Goal: Transaction & Acquisition: Purchase product/service

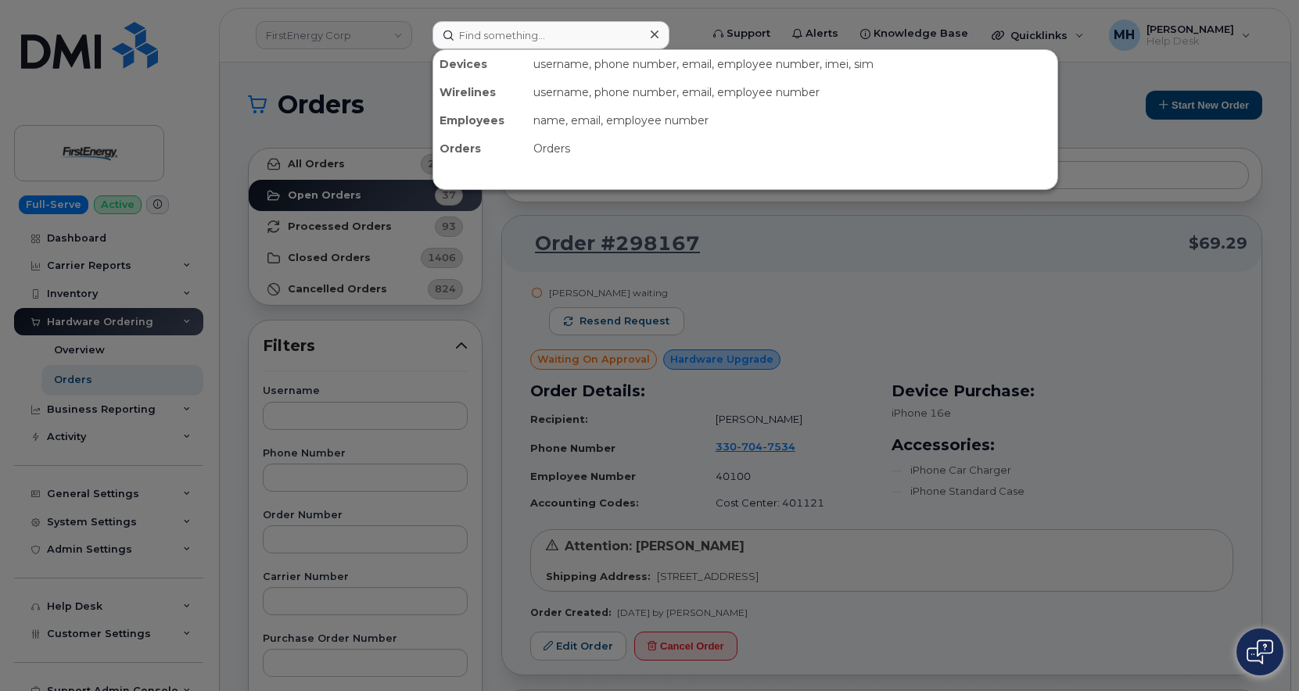
click at [551, 34] on input at bounding box center [551, 35] width 237 height 28
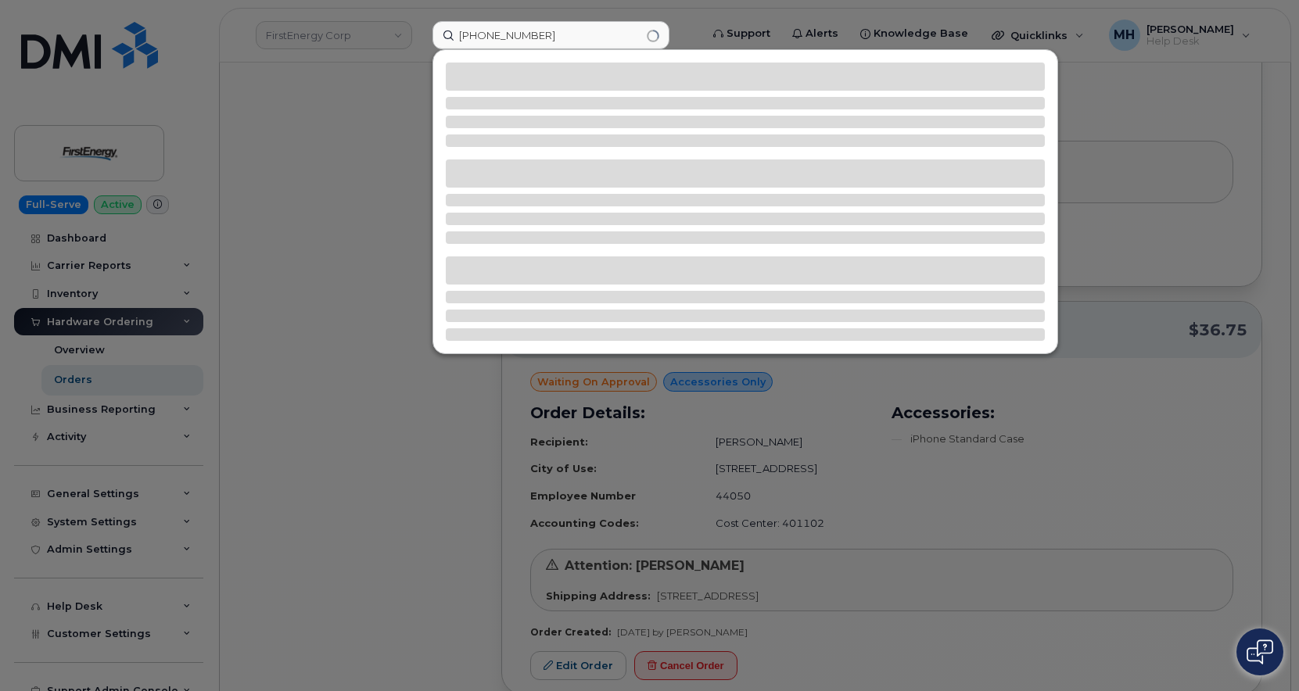
type input "[PHONE_NUMBER]"
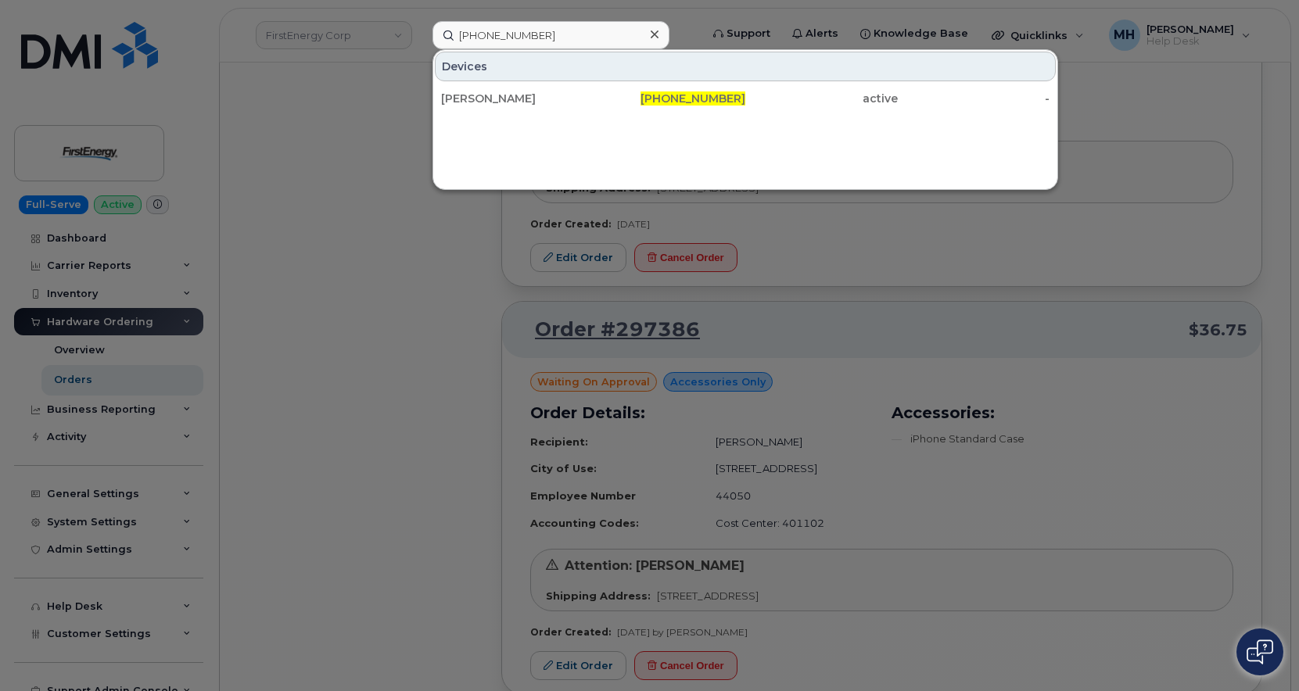
click at [680, 113] on div "[PERSON_NAME] [PHONE_NUMBER] active -" at bounding box center [745, 98] width 624 height 31
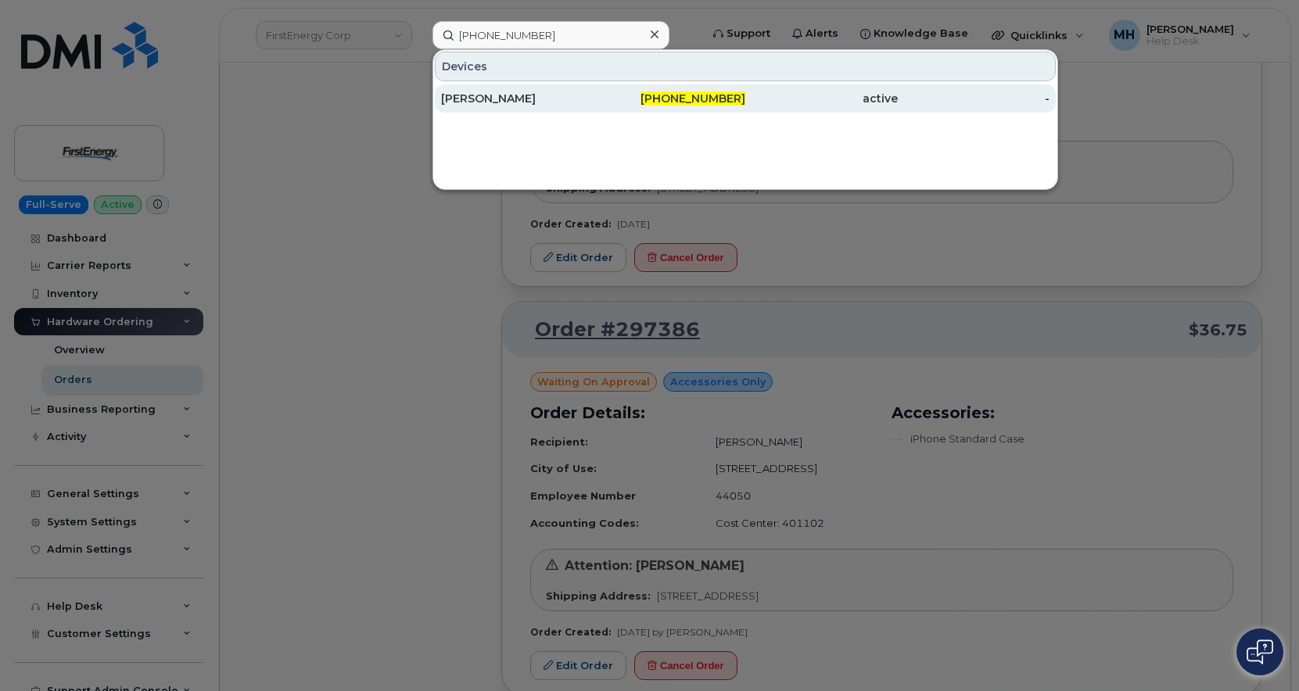
click at [680, 97] on span "[PHONE_NUMBER]" at bounding box center [693, 99] width 105 height 14
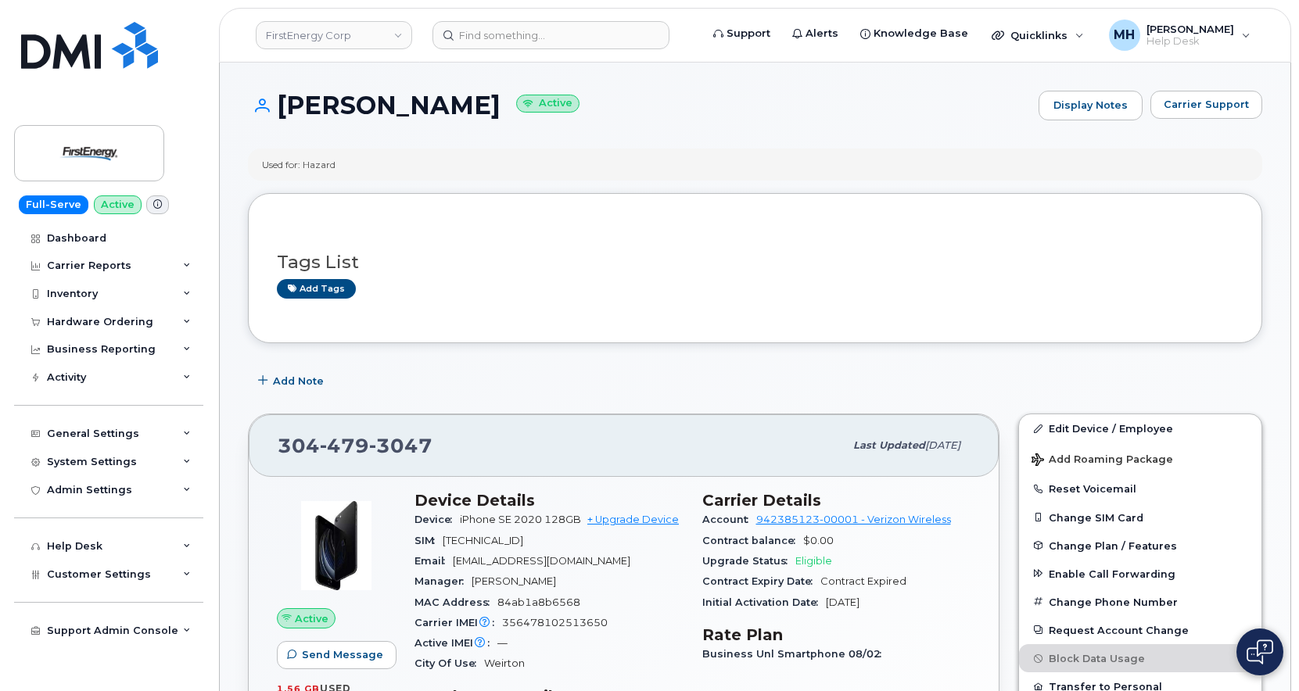
scroll to position [78, 0]
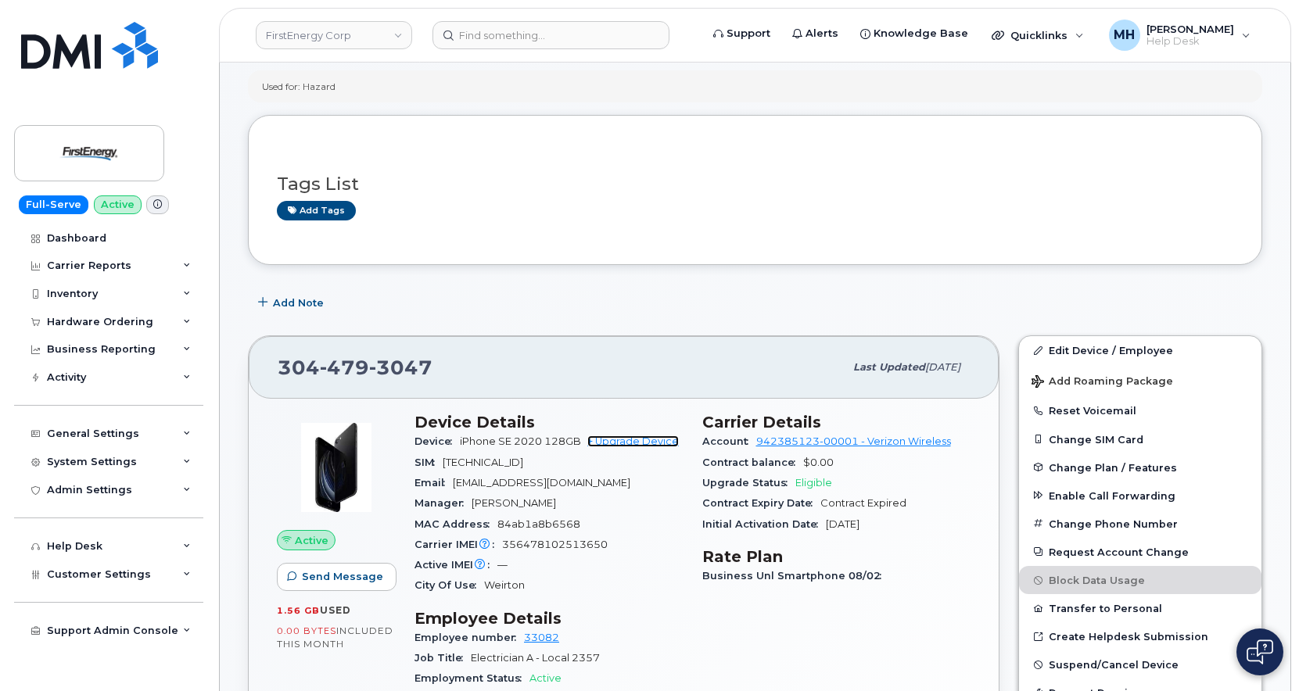
click at [653, 447] on link "+ Upgrade Device" at bounding box center [633, 442] width 92 height 12
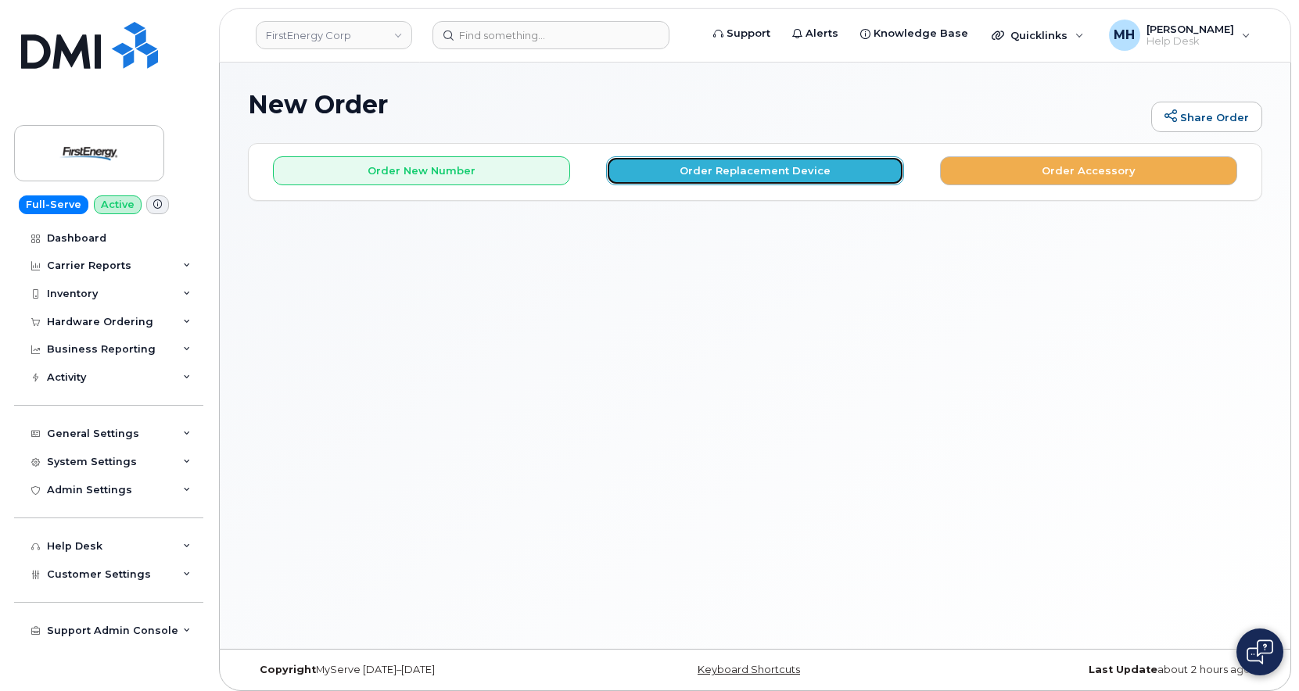
click at [698, 175] on button "Order Replacement Device" at bounding box center [754, 170] width 297 height 29
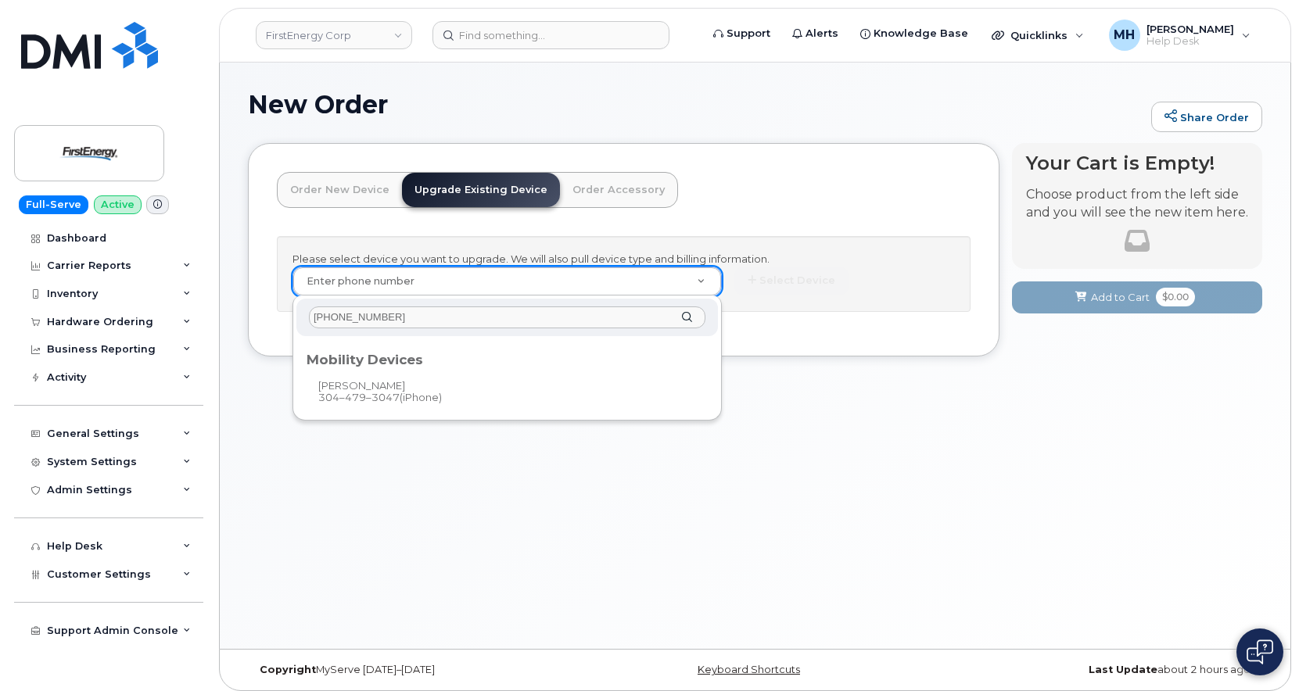
type input "[PHONE_NUMBER]"
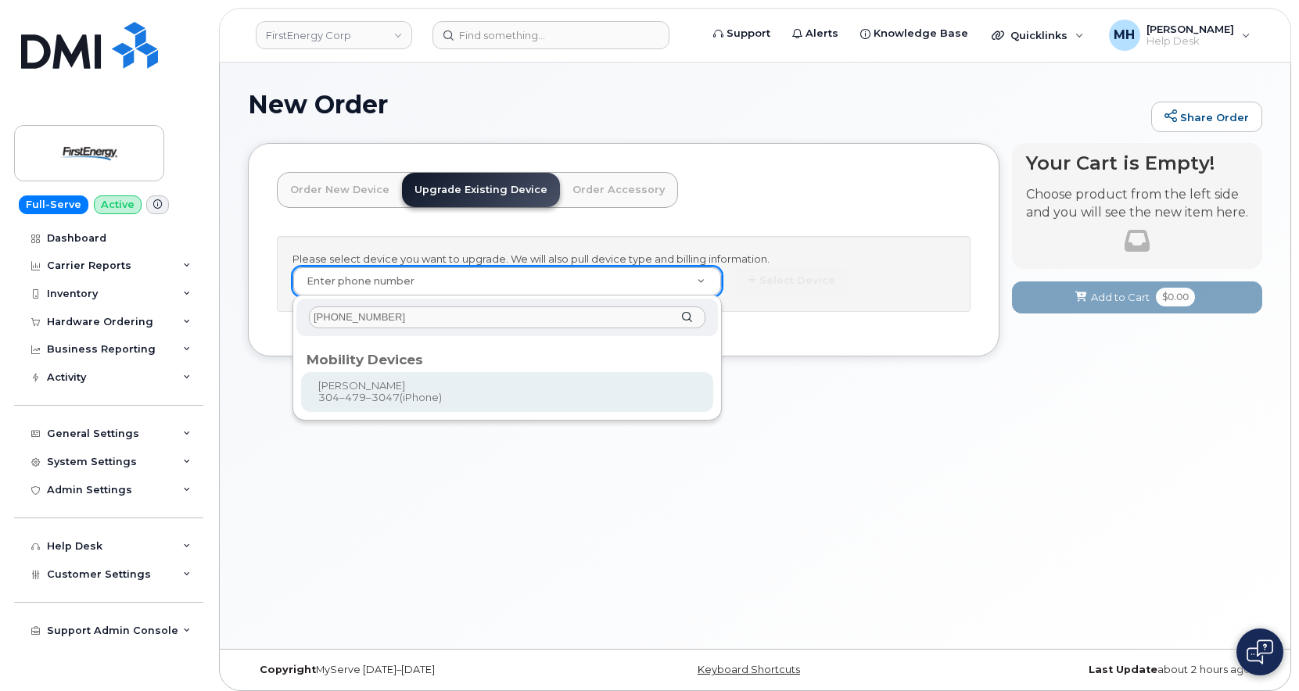
type input "834060"
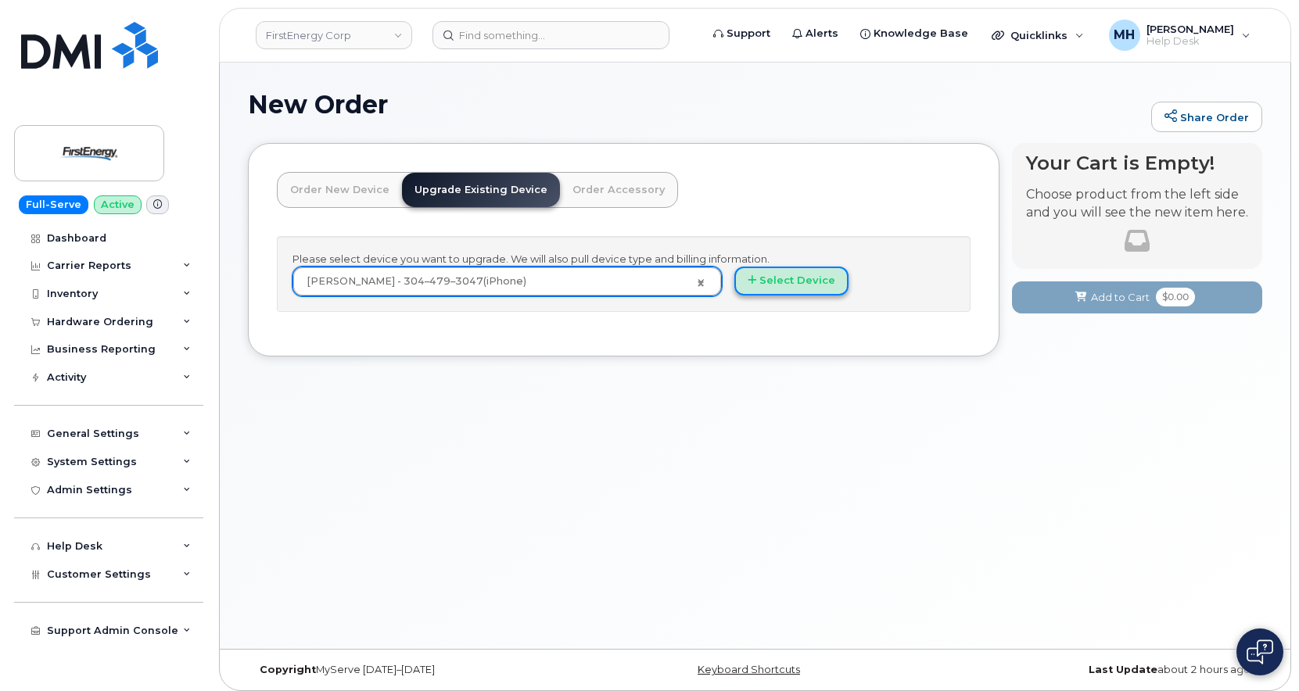
click at [777, 285] on button "Select Device" at bounding box center [791, 281] width 114 height 29
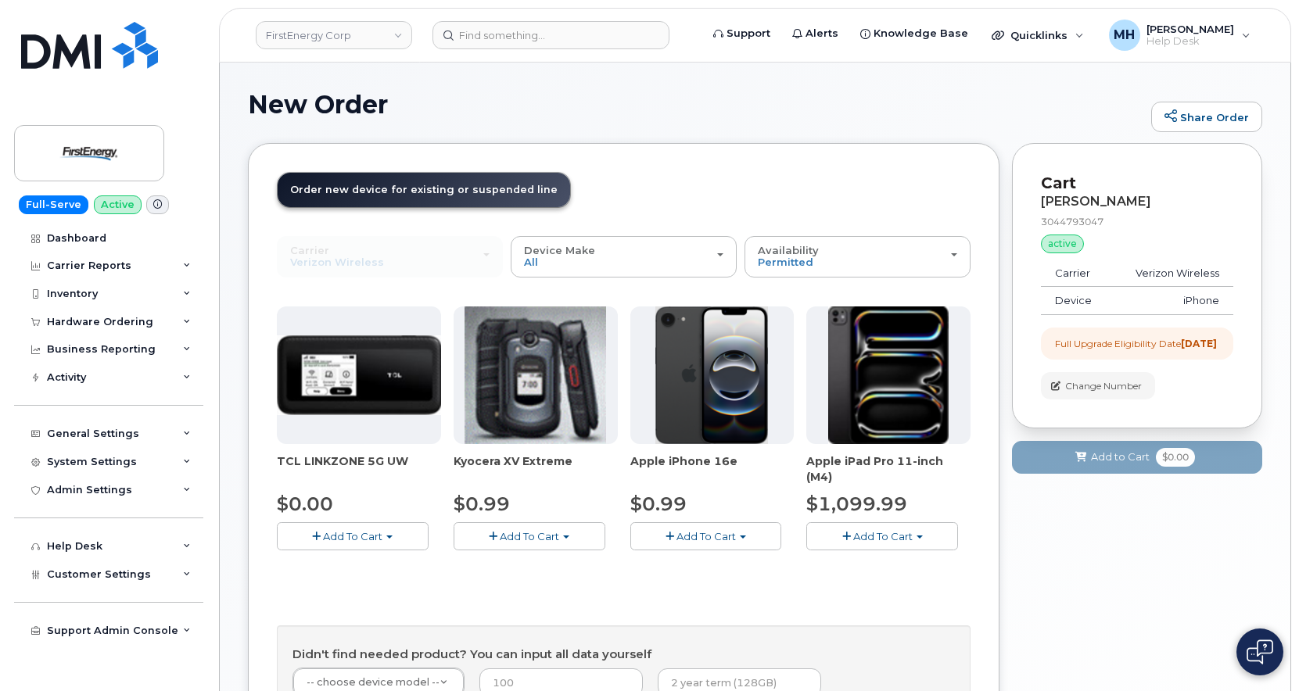
click at [697, 533] on span "Add To Cart" at bounding box center [706, 536] width 59 height 13
click at [690, 560] on link "$0.99 - 2 Year Upgrade" at bounding box center [709, 566] width 151 height 20
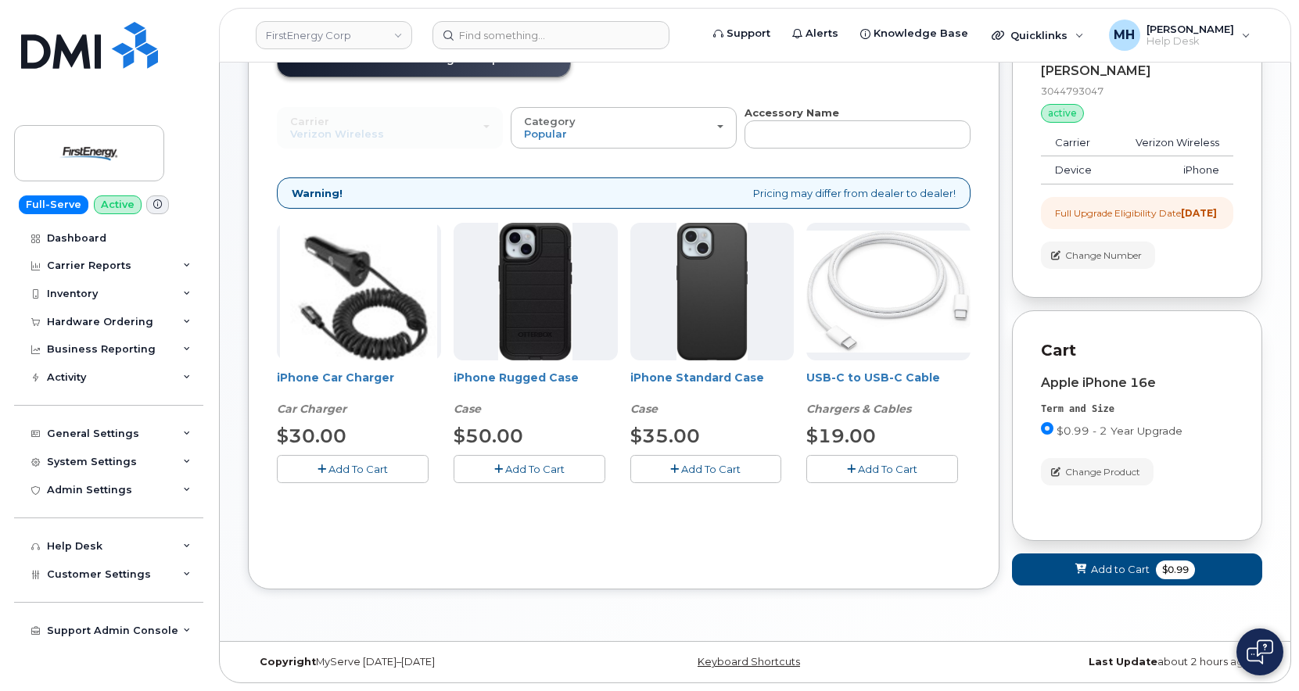
scroll to position [144, 0]
